Goal: Transaction & Acquisition: Purchase product/service

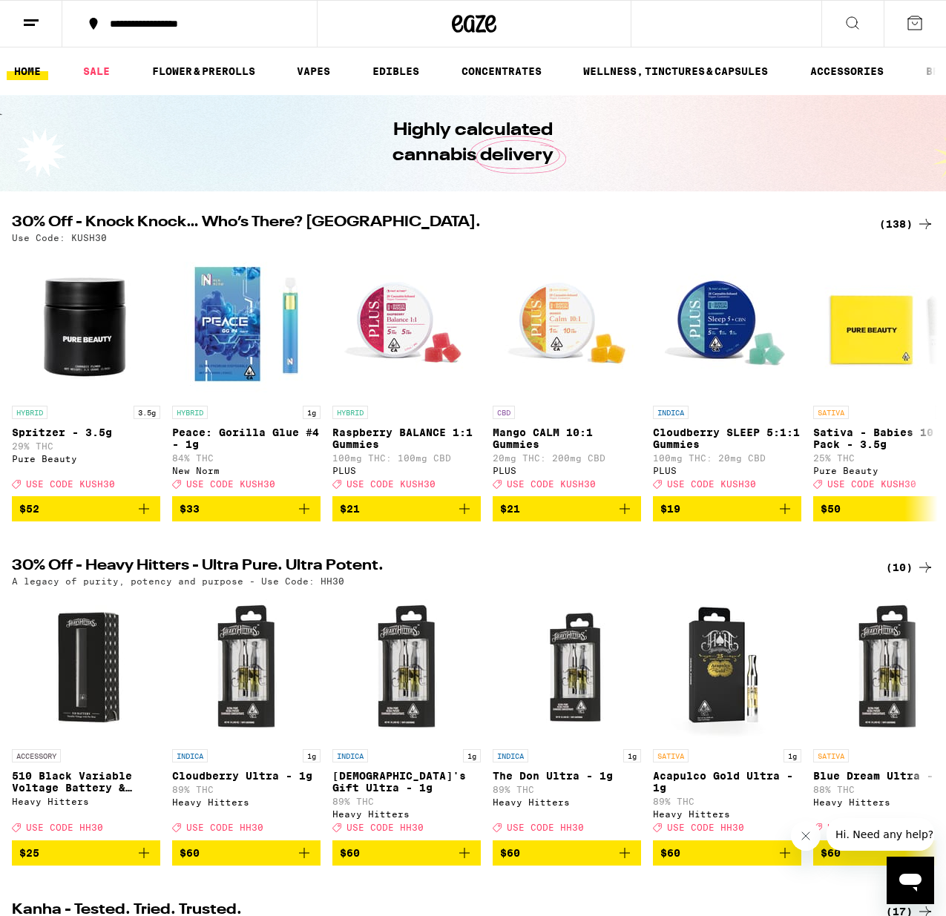
click at [887, 228] on div "(138)" at bounding box center [906, 224] width 55 height 18
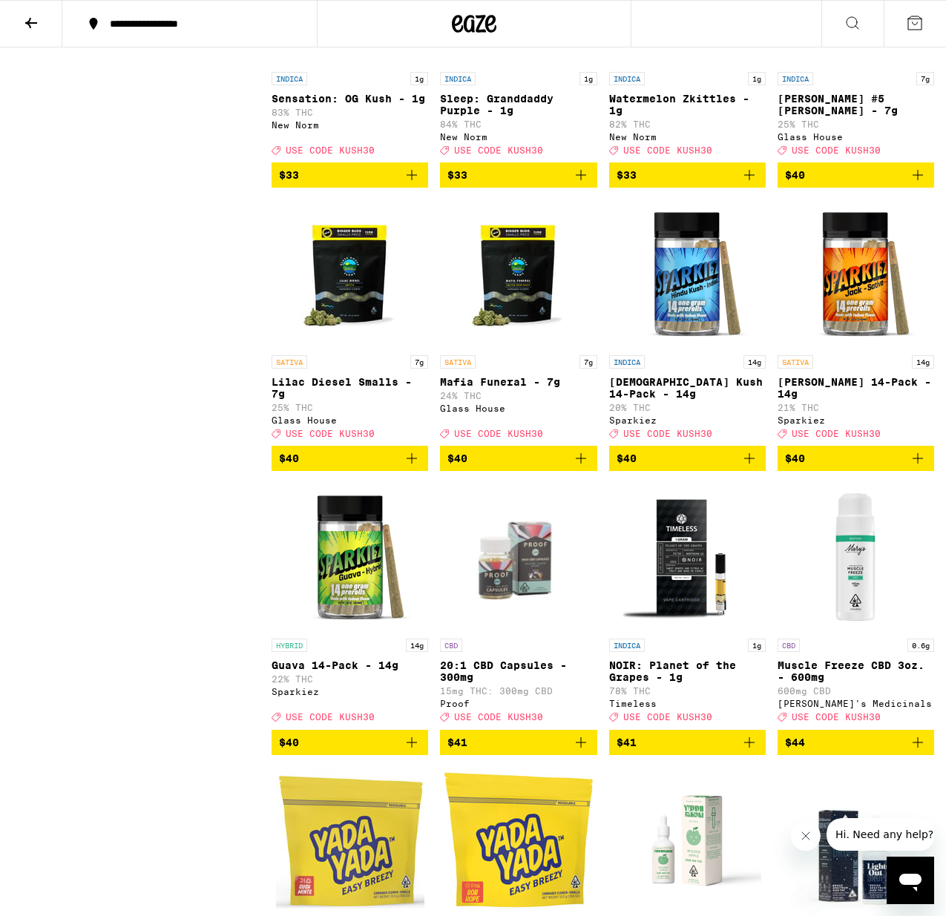
scroll to position [7647, 0]
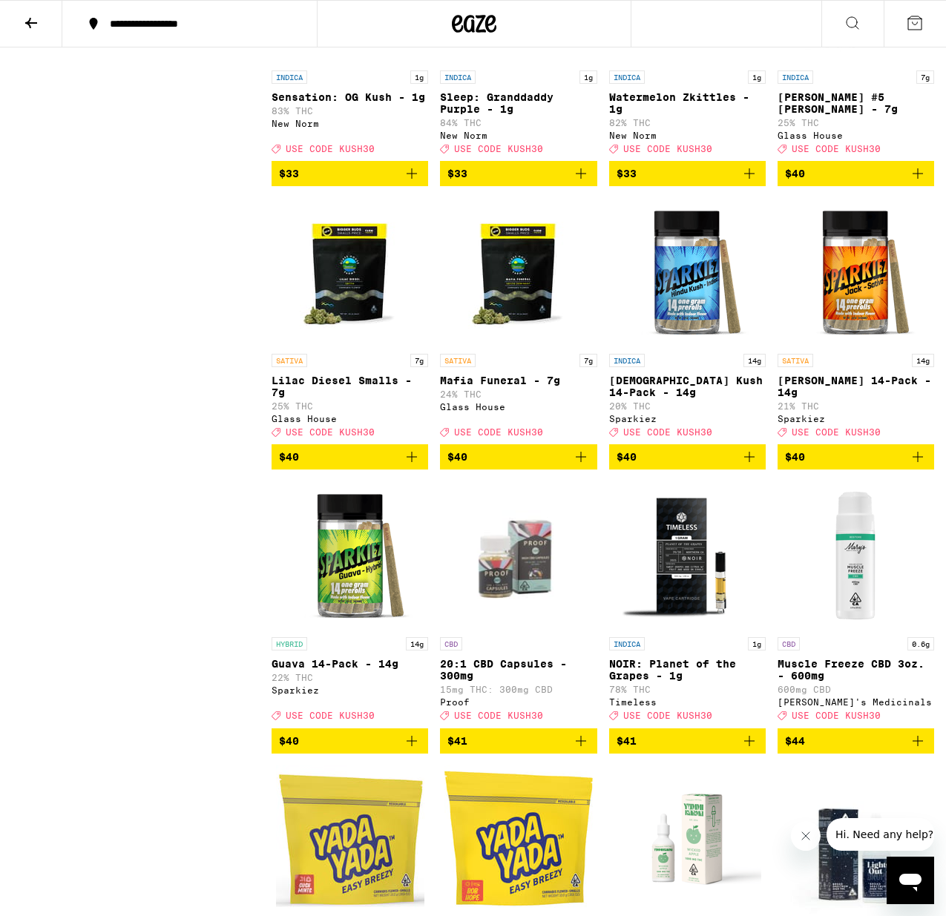
click at [412, 462] on icon "Add to bag" at bounding box center [411, 457] width 10 height 10
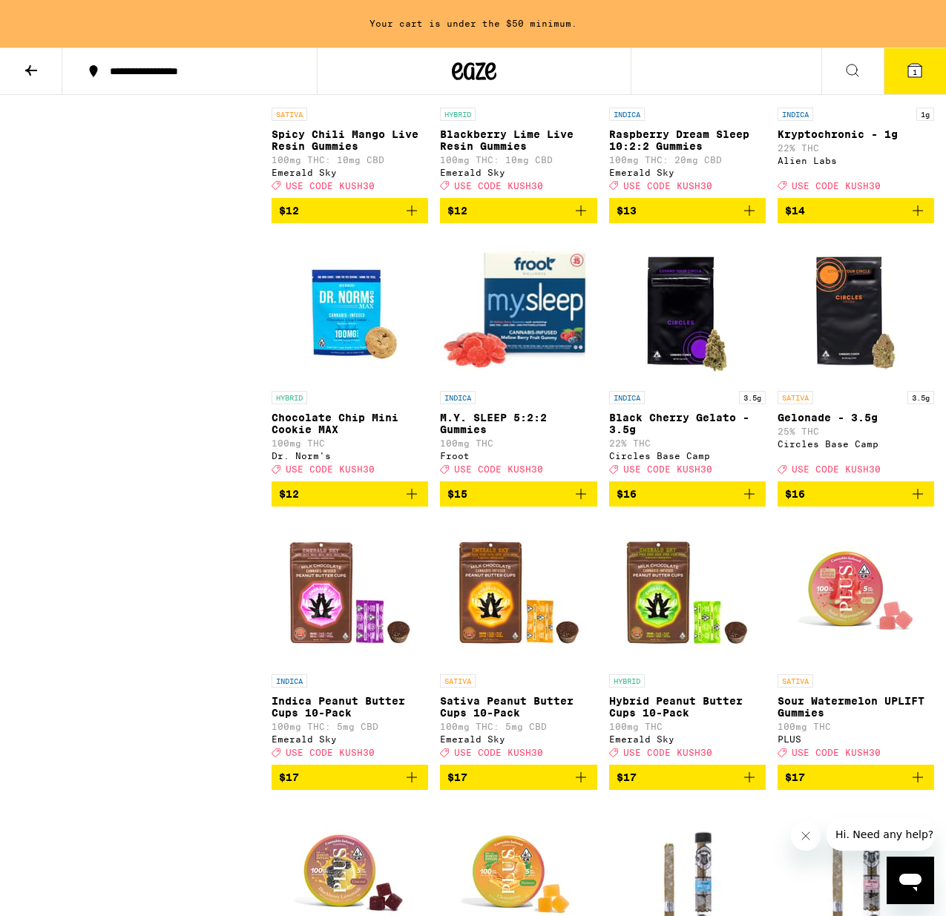
scroll to position [3122, 0]
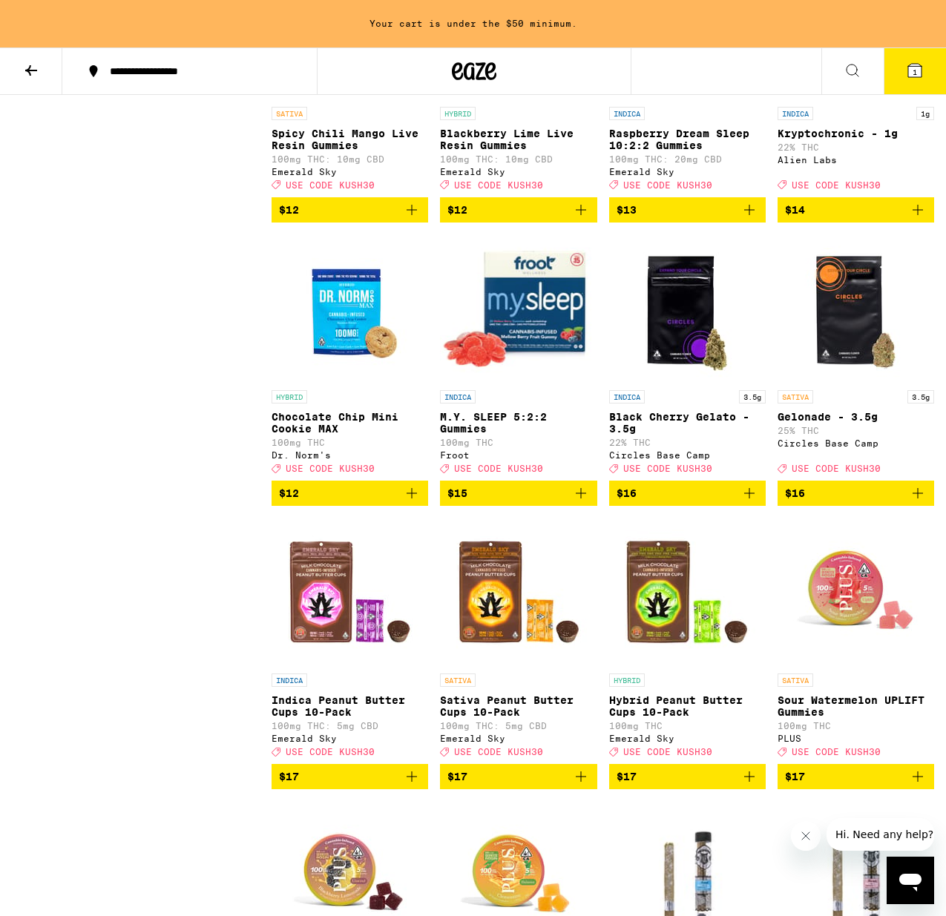
click at [917, 498] on icon "Add to bag" at bounding box center [917, 493] width 10 height 10
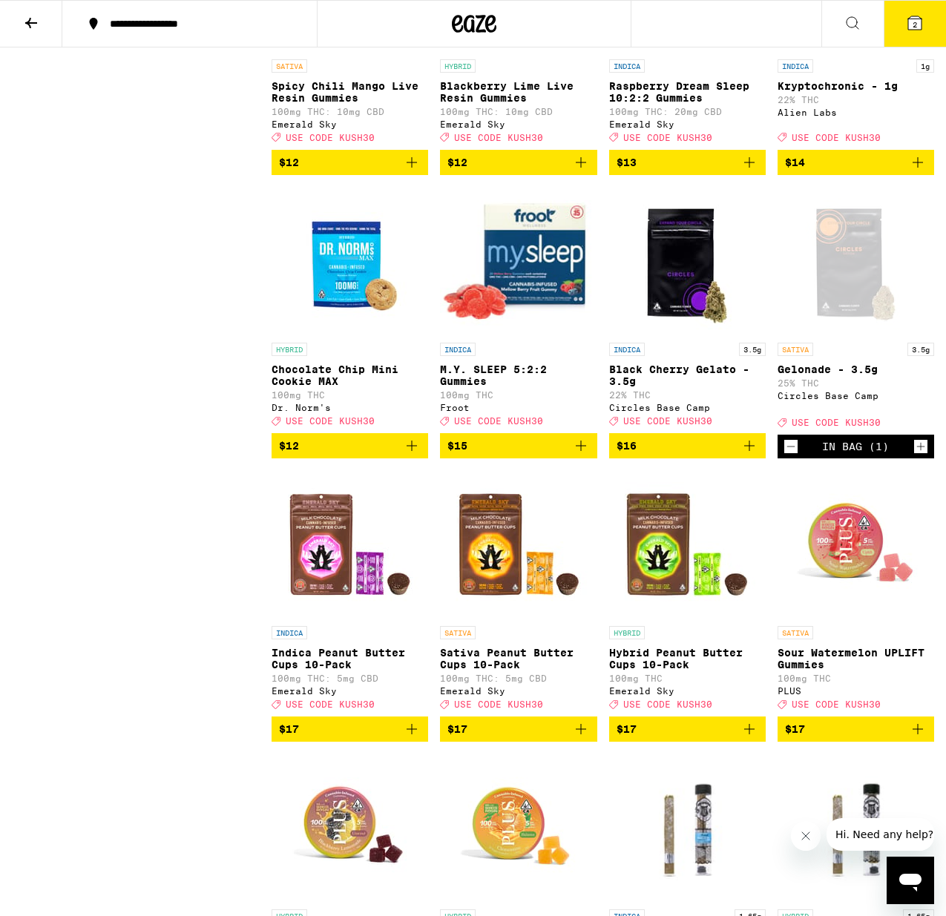
click at [915, 27] on span "2" at bounding box center [914, 24] width 4 height 9
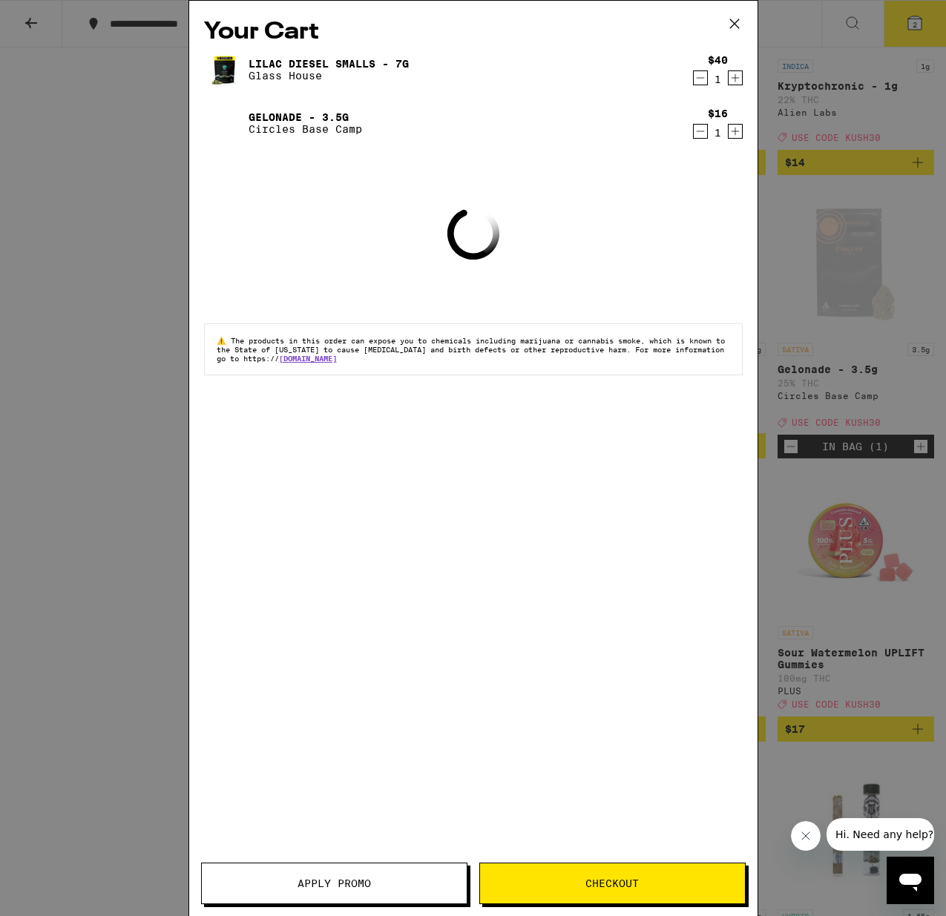
click at [404, 874] on button "Apply Promo" at bounding box center [334, 884] width 266 height 42
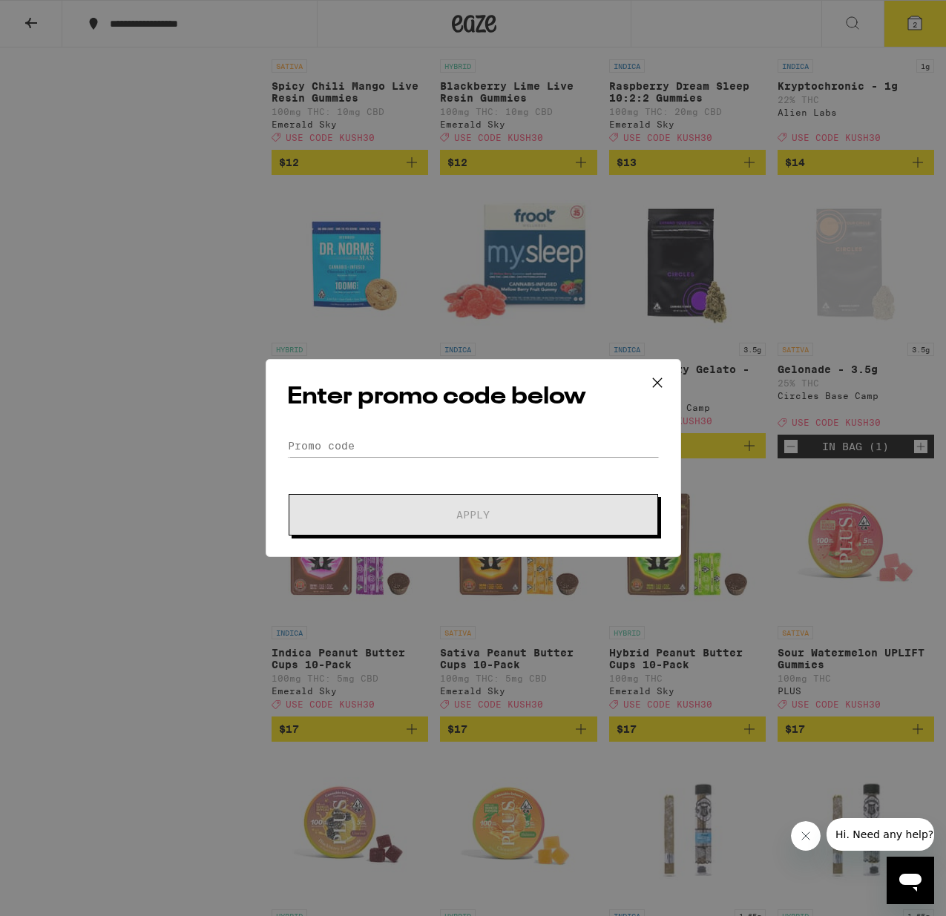
click at [398, 458] on form "Promo Code Apply" at bounding box center [473, 485] width 372 height 101
click at [401, 443] on input "Promo Code" at bounding box center [473, 446] width 372 height 22
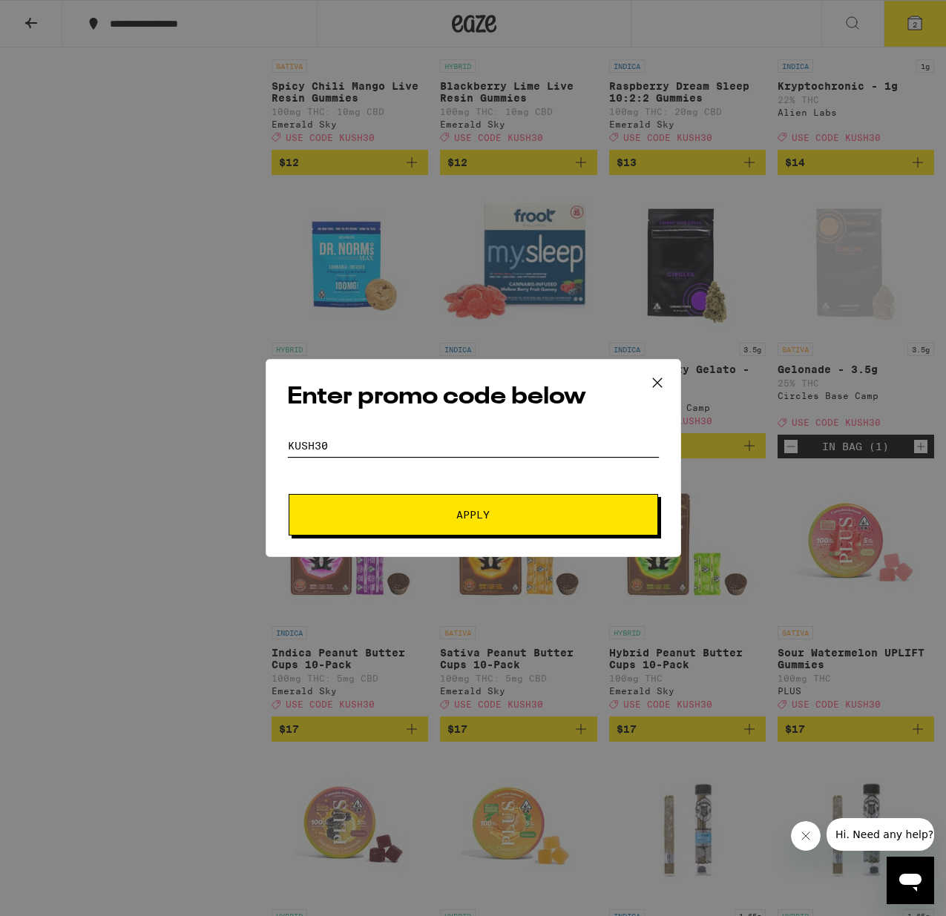
type input "kush30"
click at [484, 526] on button "Apply" at bounding box center [473, 515] width 369 height 42
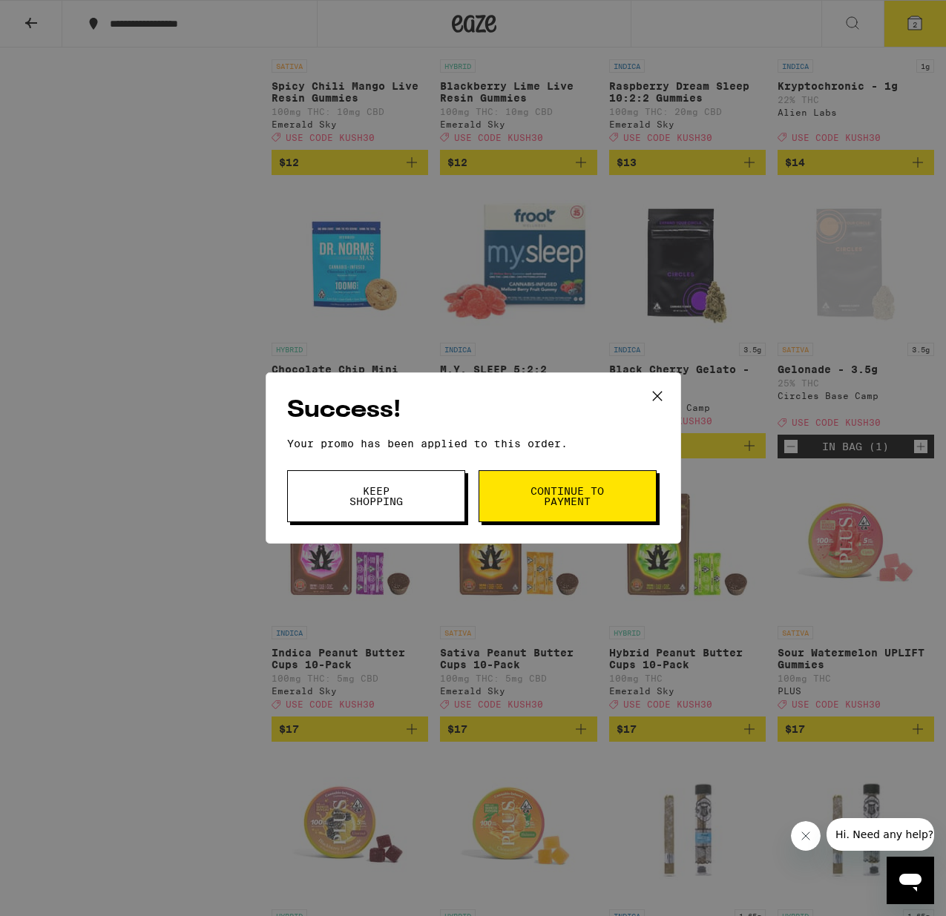
scroll to position [3120, 0]
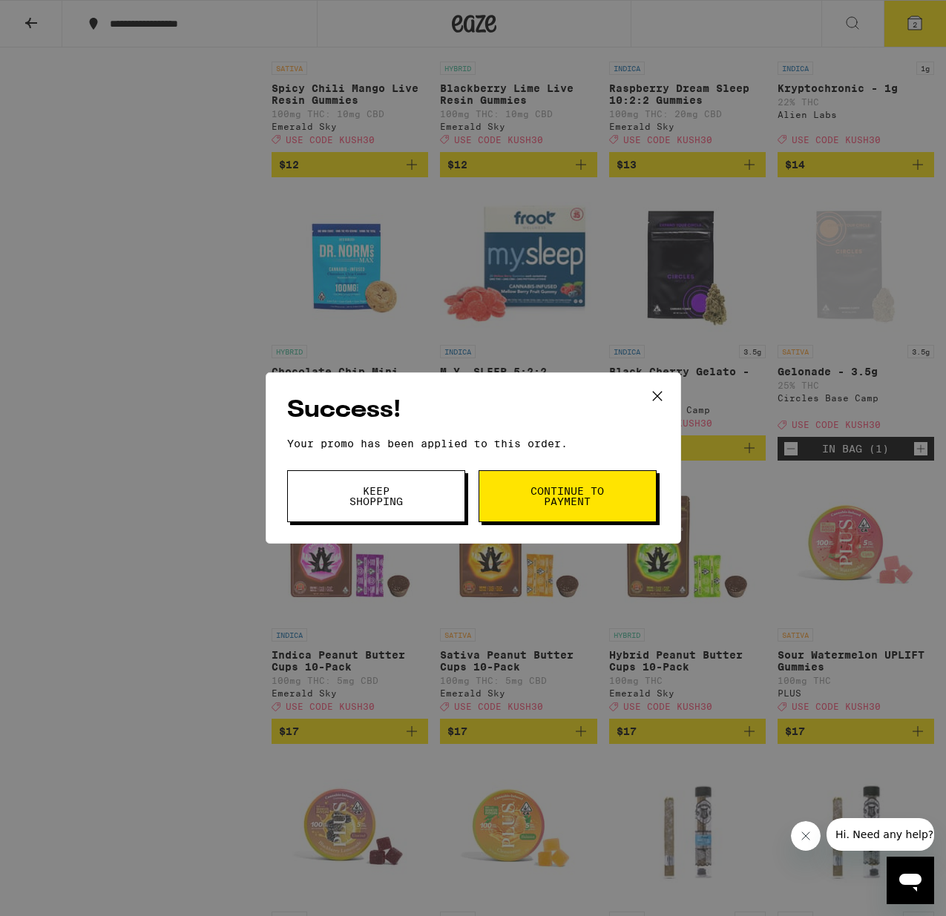
click at [543, 493] on span "Continue to payment" at bounding box center [568, 496] width 76 height 21
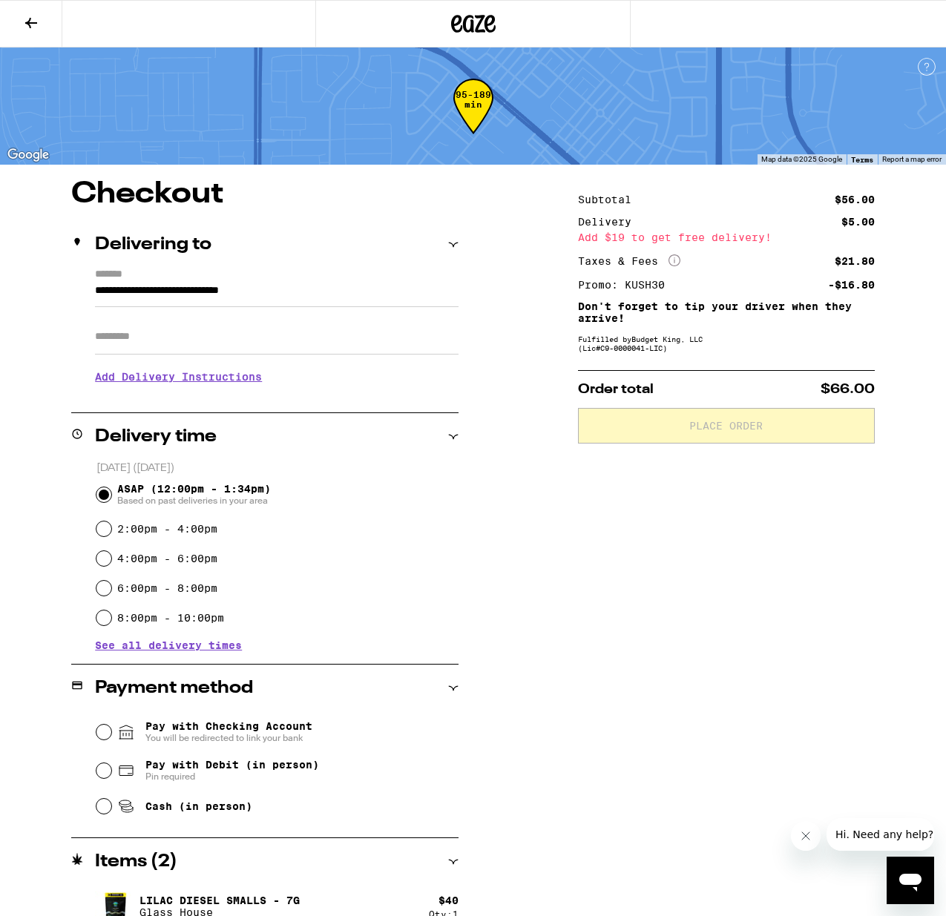
scroll to position [9, 0]
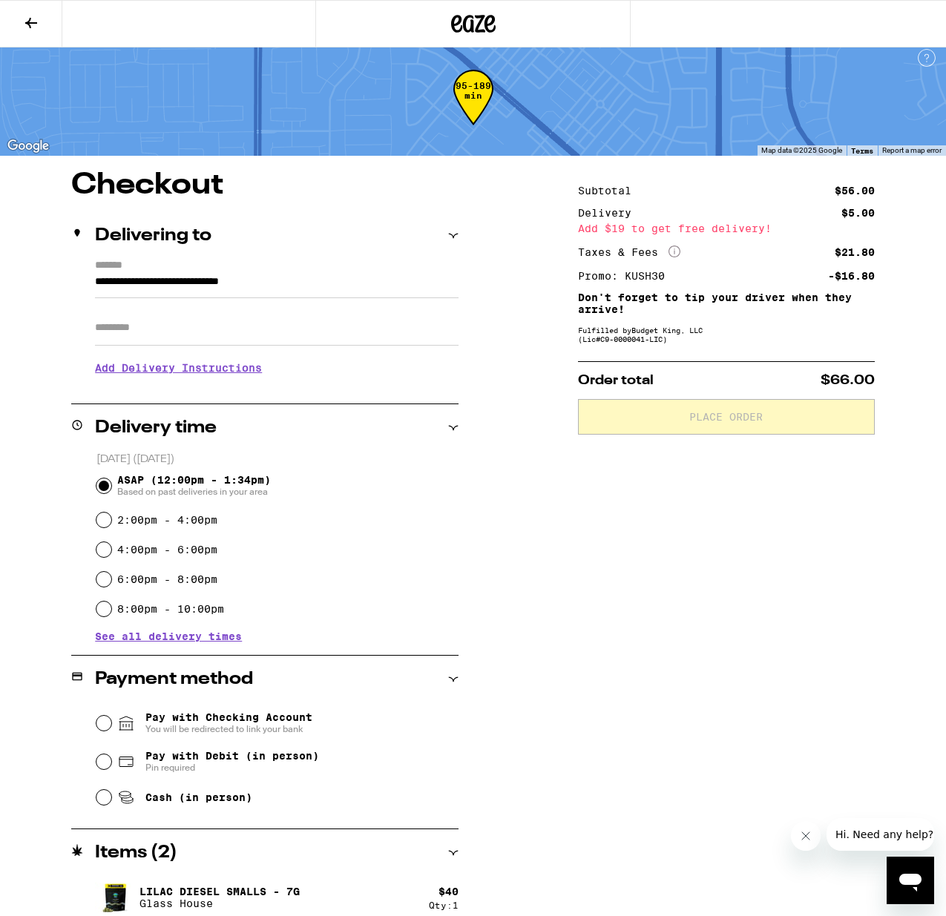
click at [221, 334] on input "Apt/Suite" at bounding box center [276, 328] width 363 height 36
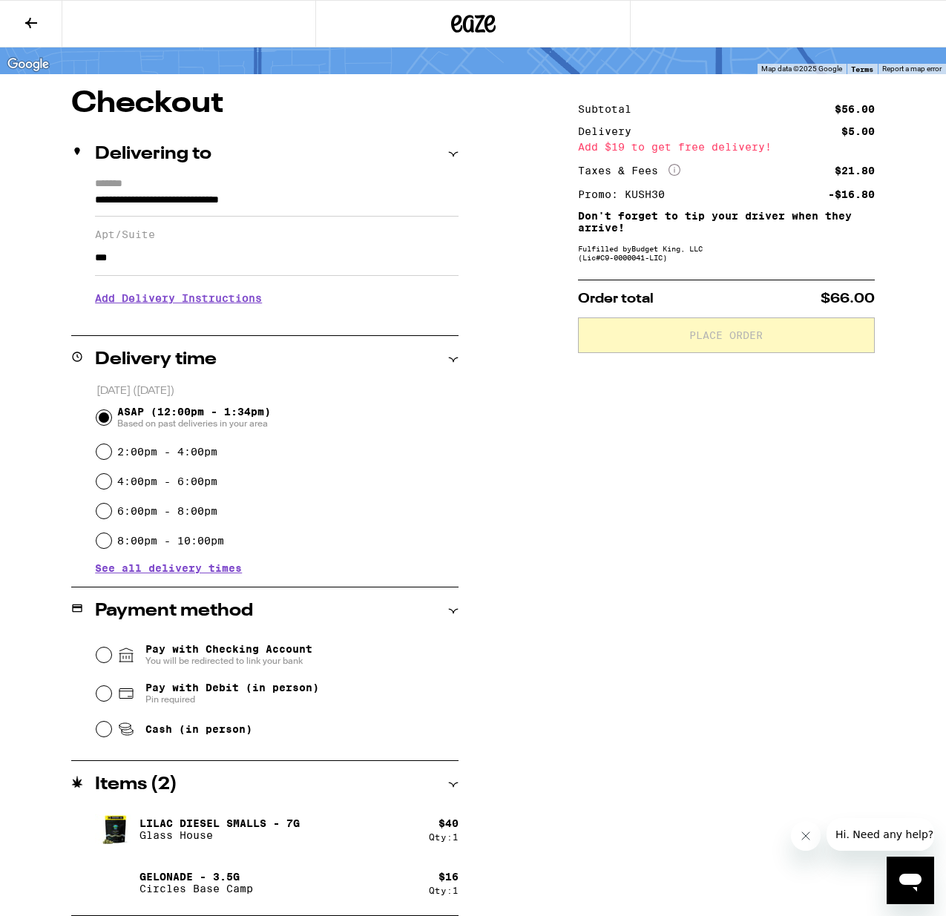
scroll to position [90, 0]
type input "***"
click at [107, 661] on input "Pay with Checking Account You will be redirected to link your bank" at bounding box center [103, 654] width 15 height 15
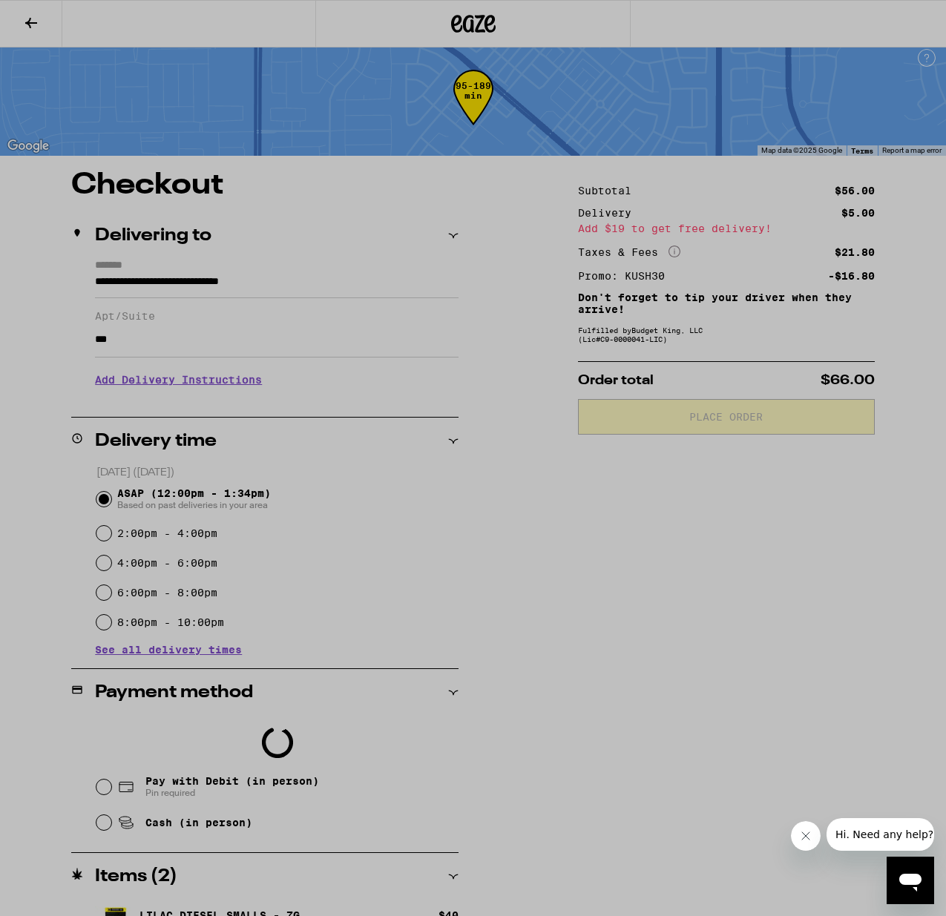
scroll to position [9, 0]
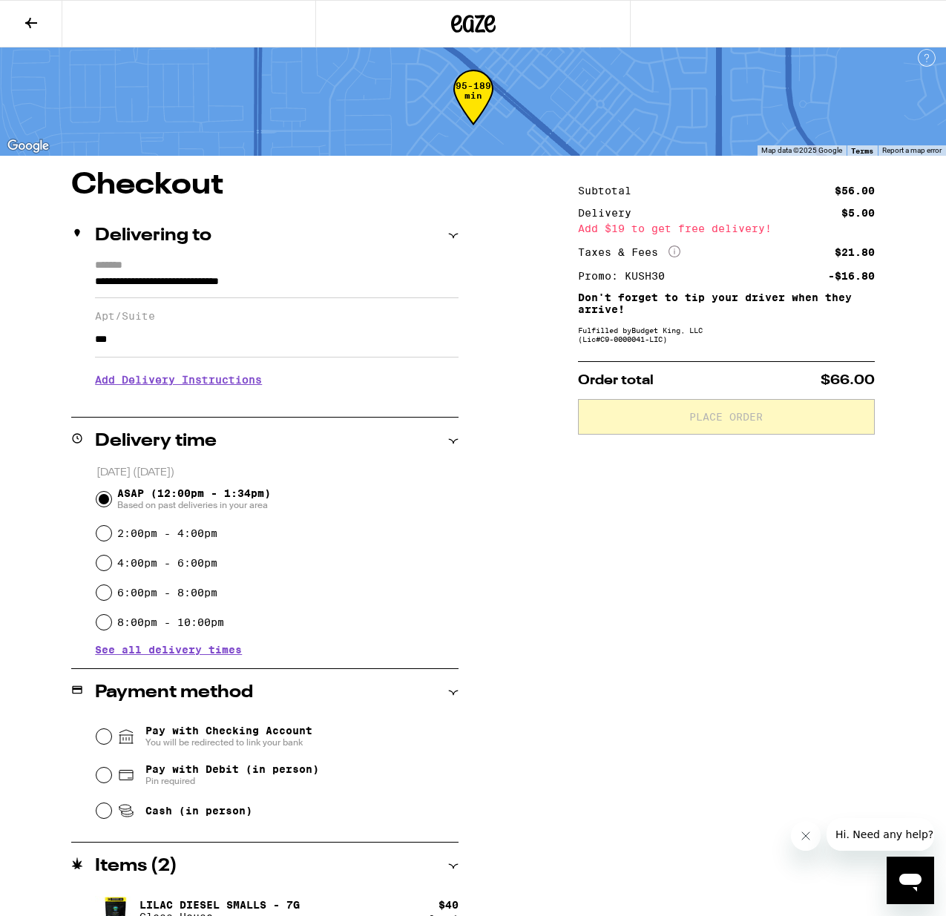
click at [107, 776] on input "Pay with Debit (in person) Pin required" at bounding box center [103, 775] width 15 height 15
radio input "true"
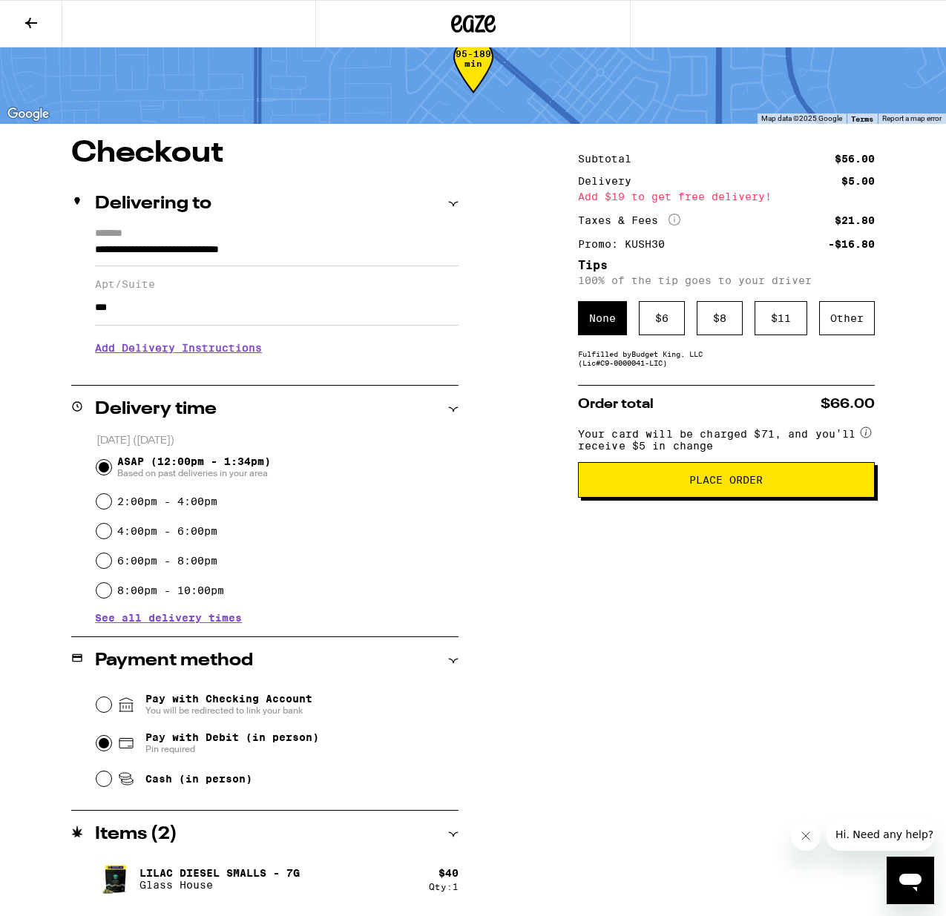
scroll to position [38, 0]
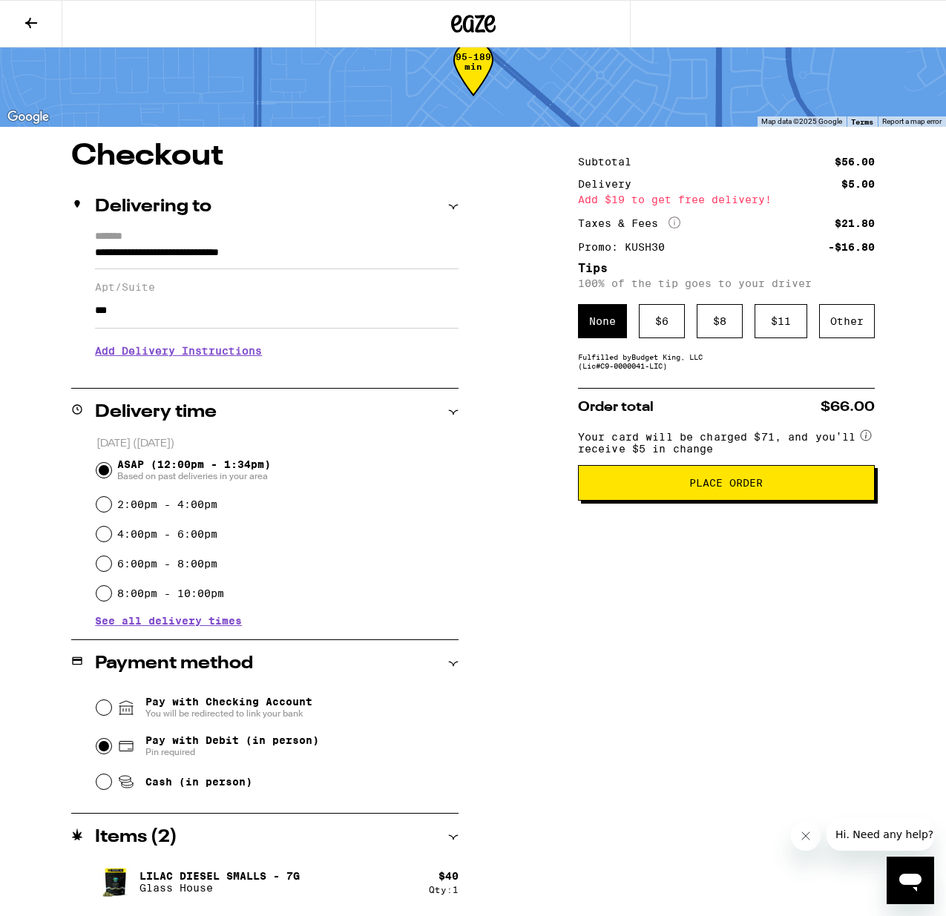
click at [727, 488] on span "Place Order" at bounding box center [725, 483] width 73 height 10
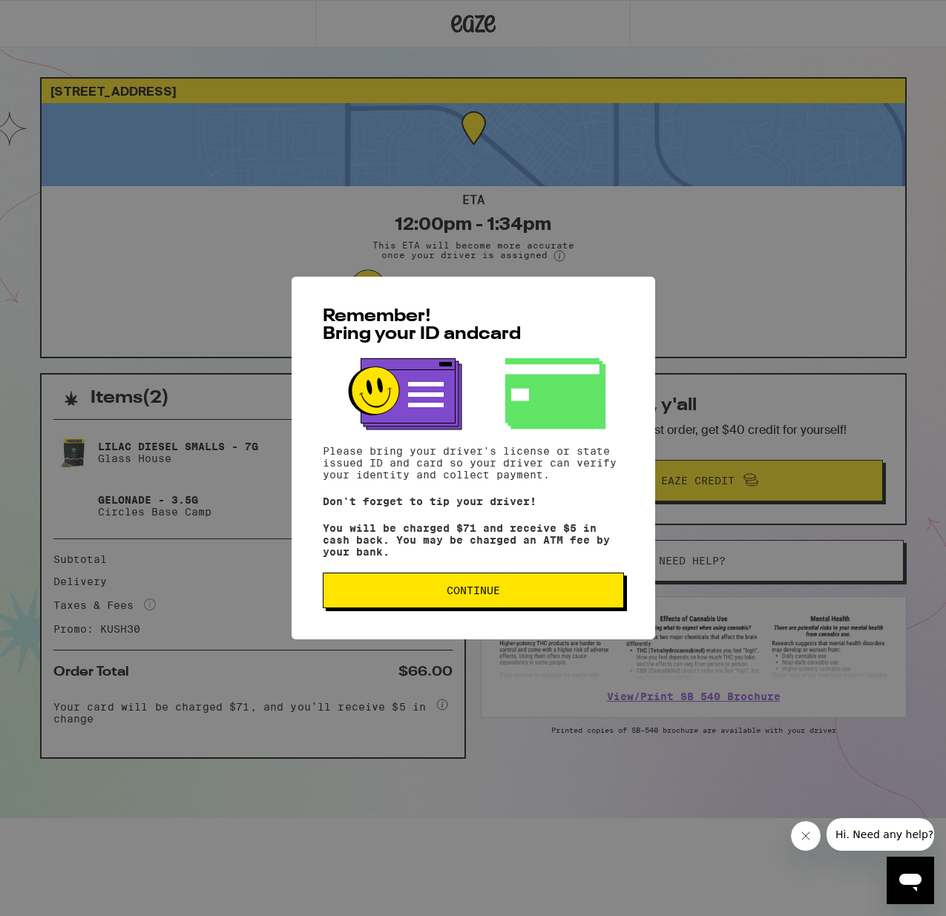
click at [504, 596] on span "Continue" at bounding box center [473, 590] width 276 height 10
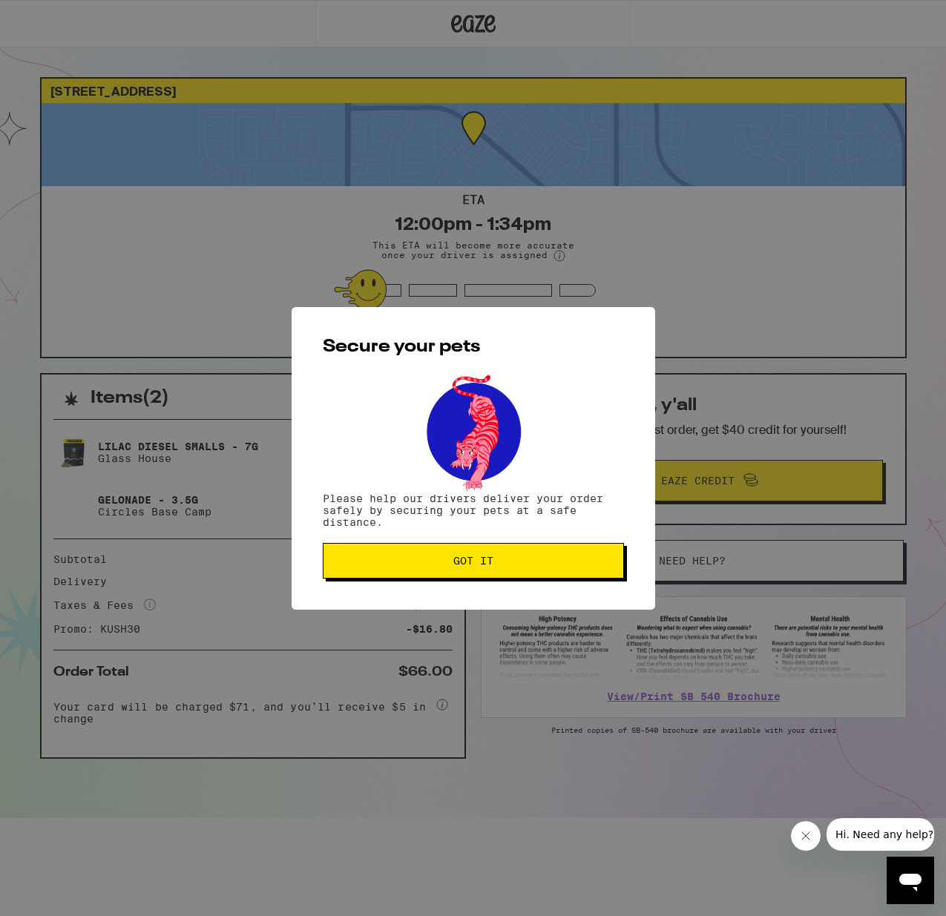
click at [484, 566] on span "Got it" at bounding box center [473, 561] width 40 height 10
